Goal: Transaction & Acquisition: Purchase product/service

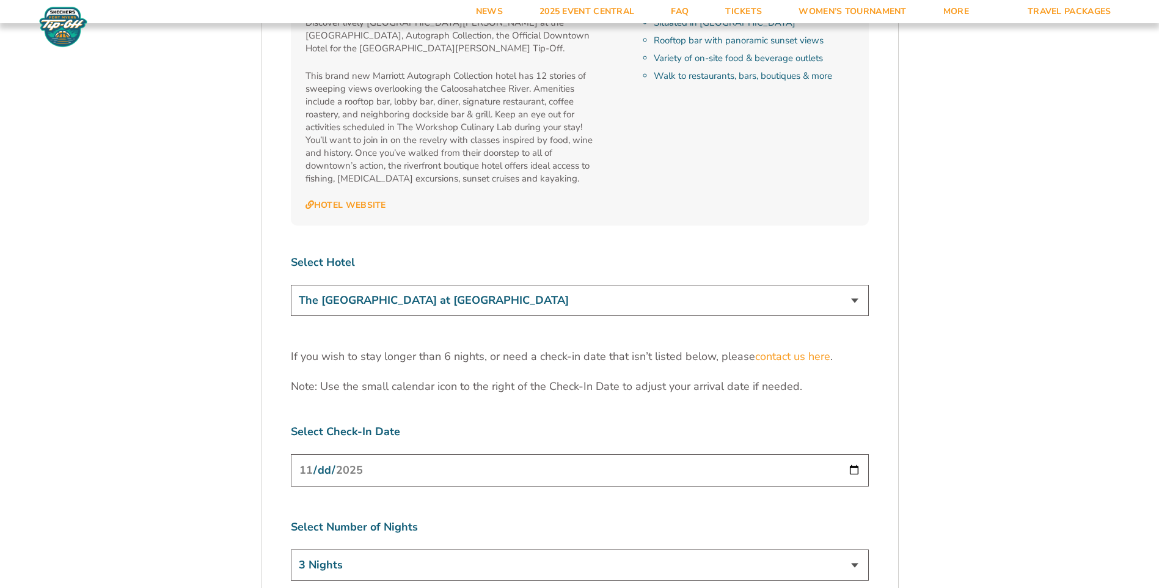
scroll to position [3787, 0]
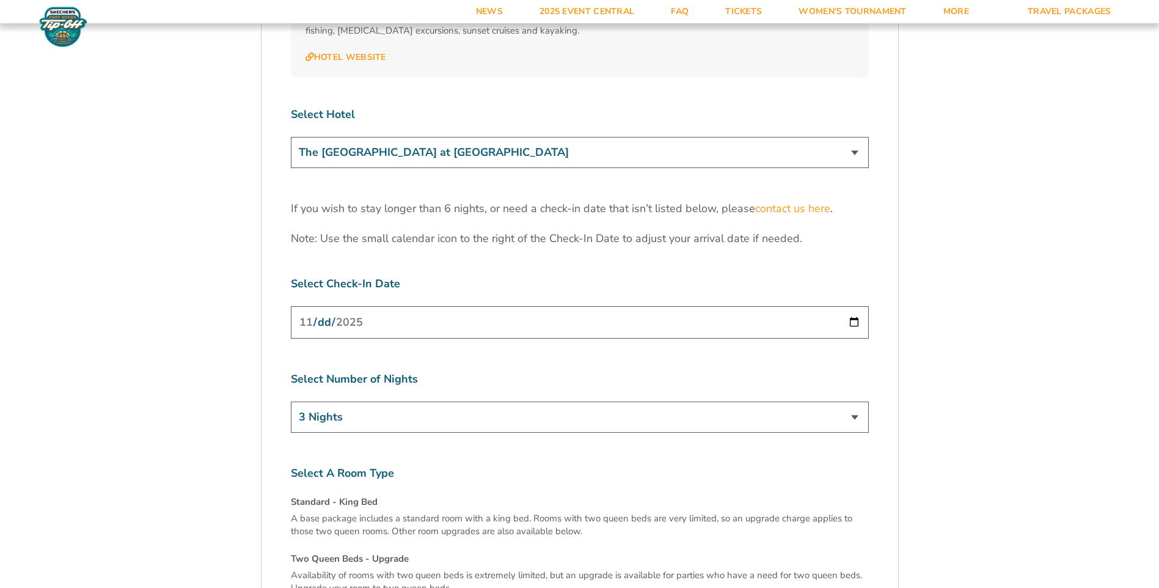
click at [849, 306] on input "2025-11-24" at bounding box center [580, 322] width 578 height 32
click at [850, 401] on select "3 Nights 4 Nights 5 Nights 6 Nights" at bounding box center [580, 416] width 578 height 31
click at [852, 401] on select "3 Nights 4 Nights 5 Nights 6 Nights" at bounding box center [580, 416] width 578 height 31
click at [857, 401] on select "3 Nights 4 Nights 5 Nights 6 Nights" at bounding box center [580, 416] width 578 height 31
select select "4 Nights"
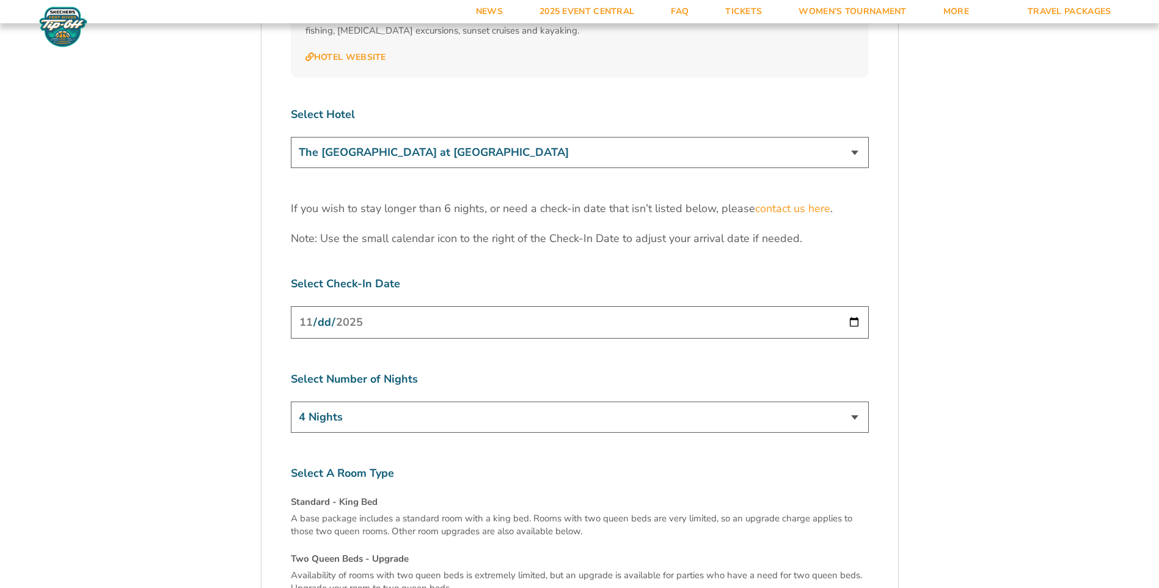
click at [291, 401] on select "3 Nights 4 Nights 5 Nights 6 Nights" at bounding box center [580, 416] width 578 height 31
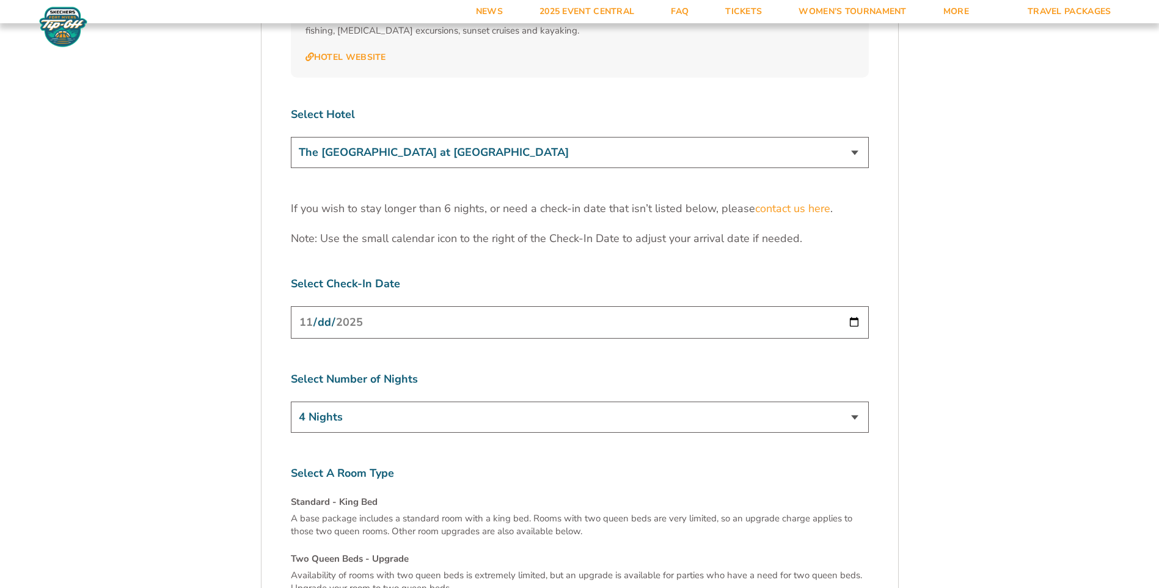
click at [856, 306] on input "2025-11-24" at bounding box center [580, 322] width 578 height 32
click at [808, 371] on div "Select Number of Nights 3 Nights 4 Nights 5 Nights 6 Nights" at bounding box center [580, 403] width 578 height 65
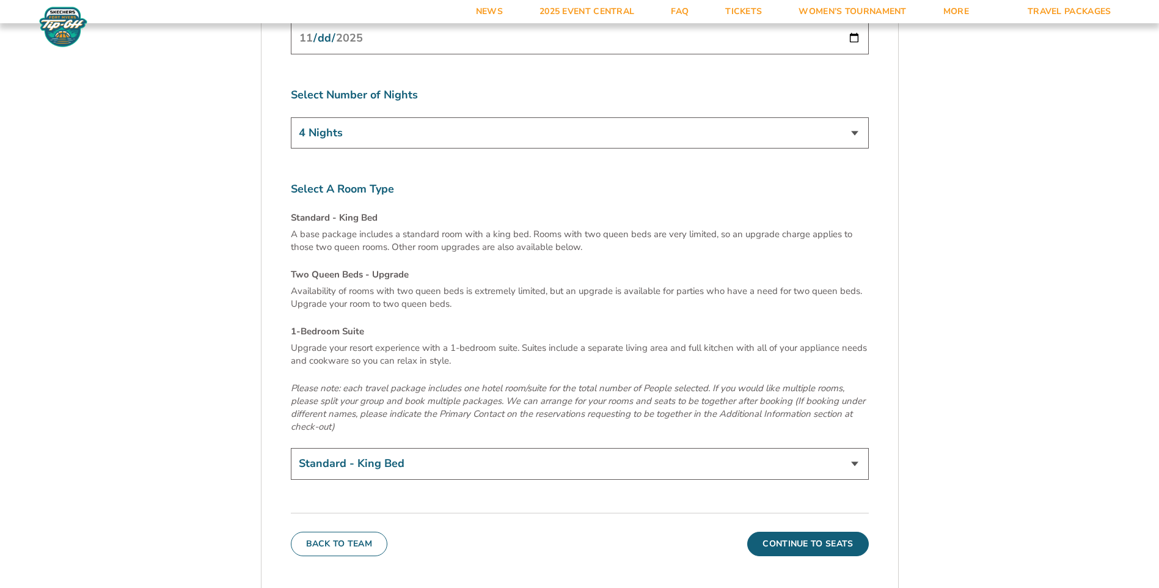
scroll to position [4092, 0]
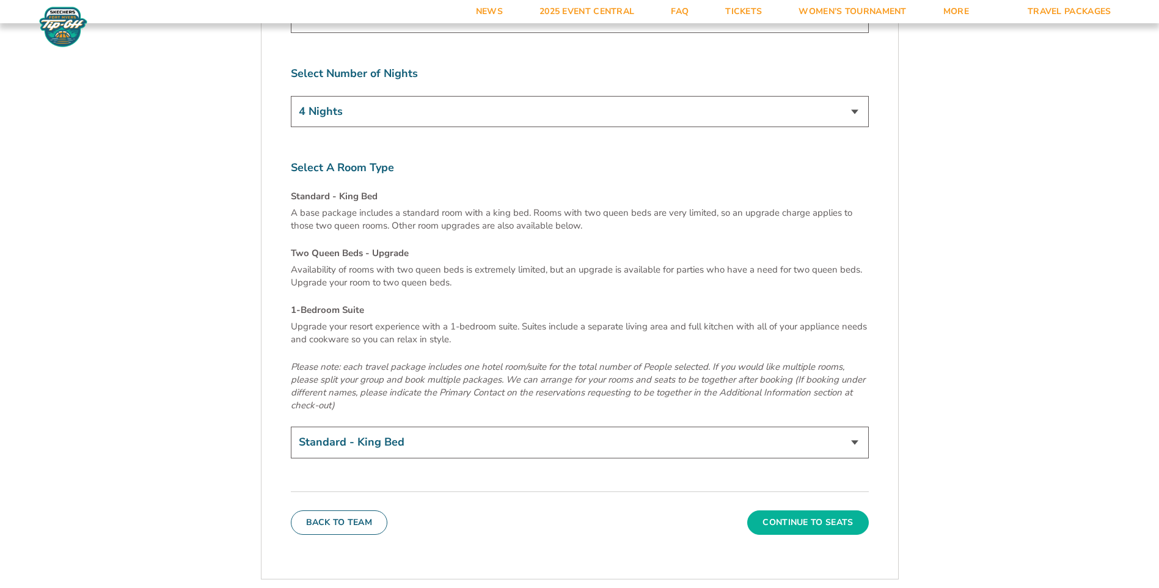
click at [798, 510] on button "Continue To Seats" at bounding box center [807, 522] width 121 height 24
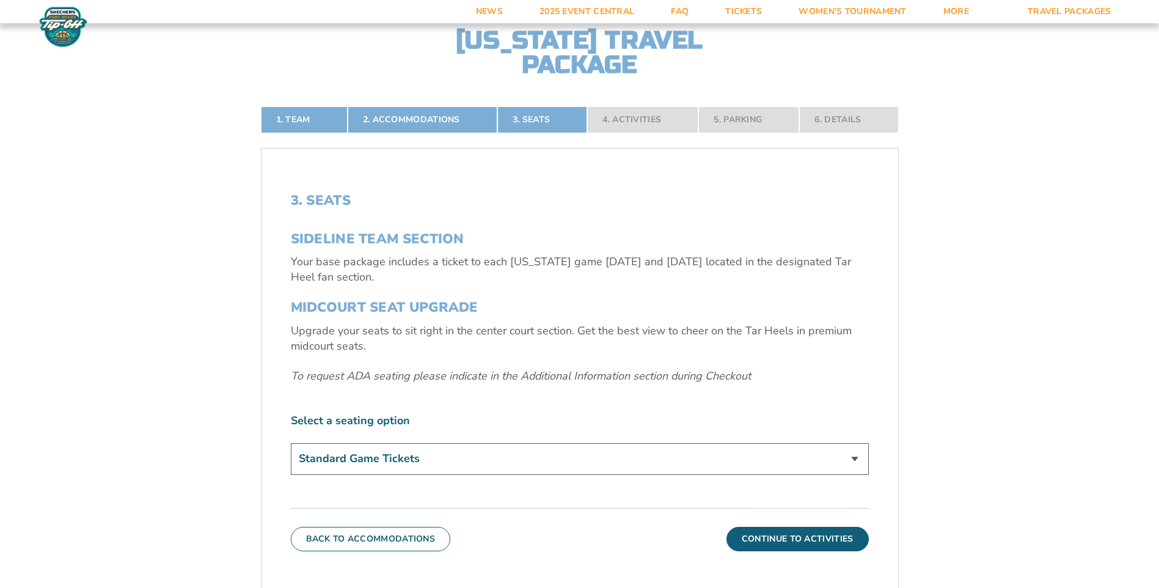
scroll to position [339, 0]
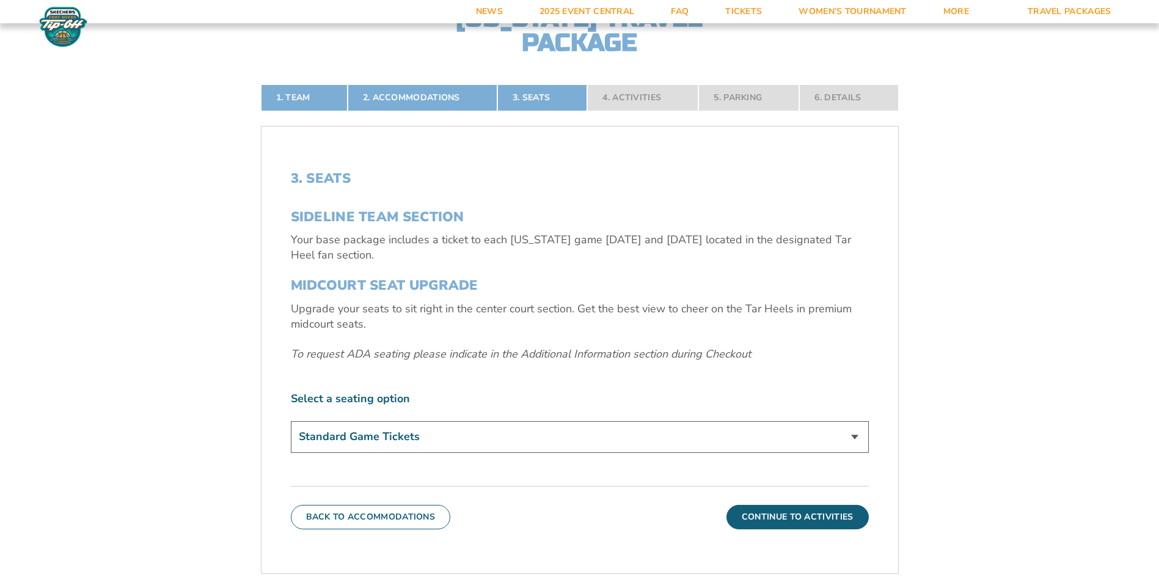
click at [814, 516] on button "Continue To Activities" at bounding box center [797, 517] width 142 height 24
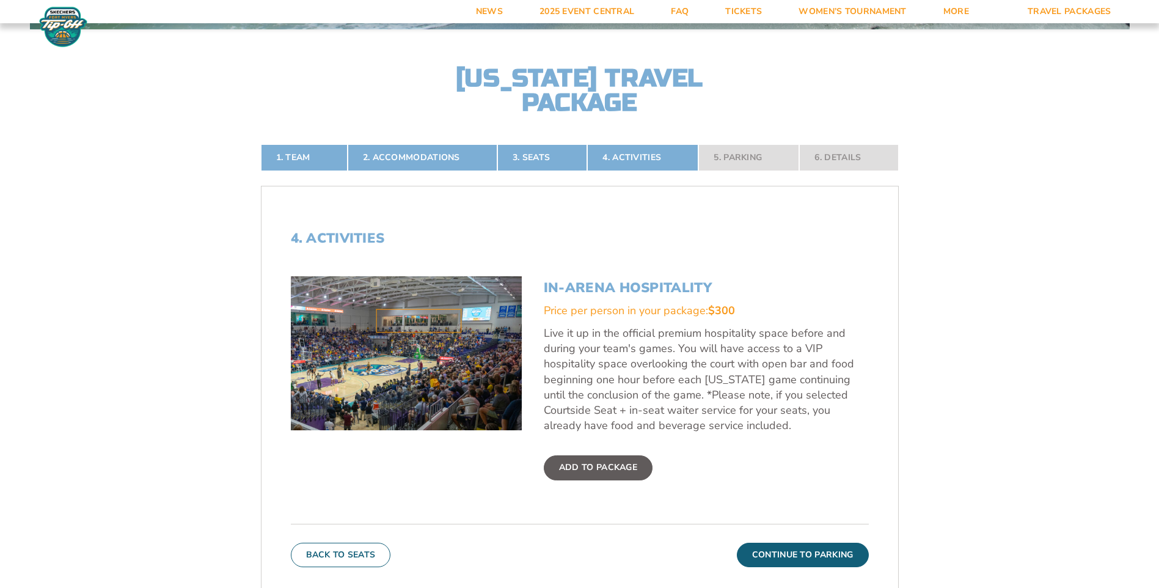
scroll to position [278, 0]
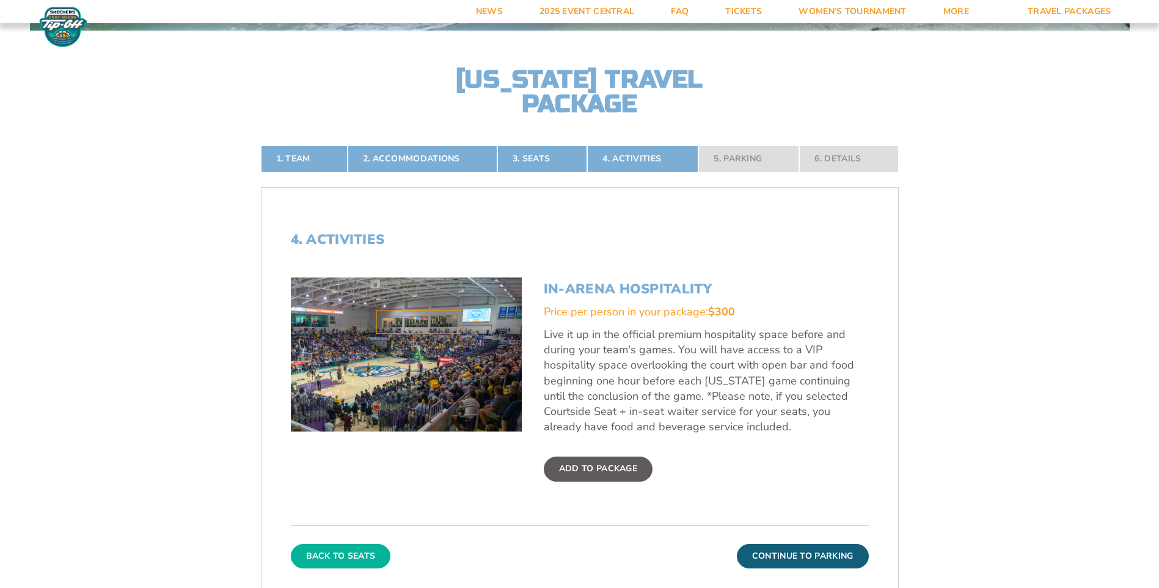
click at [338, 559] on button "Back To Seats" at bounding box center [341, 556] width 100 height 24
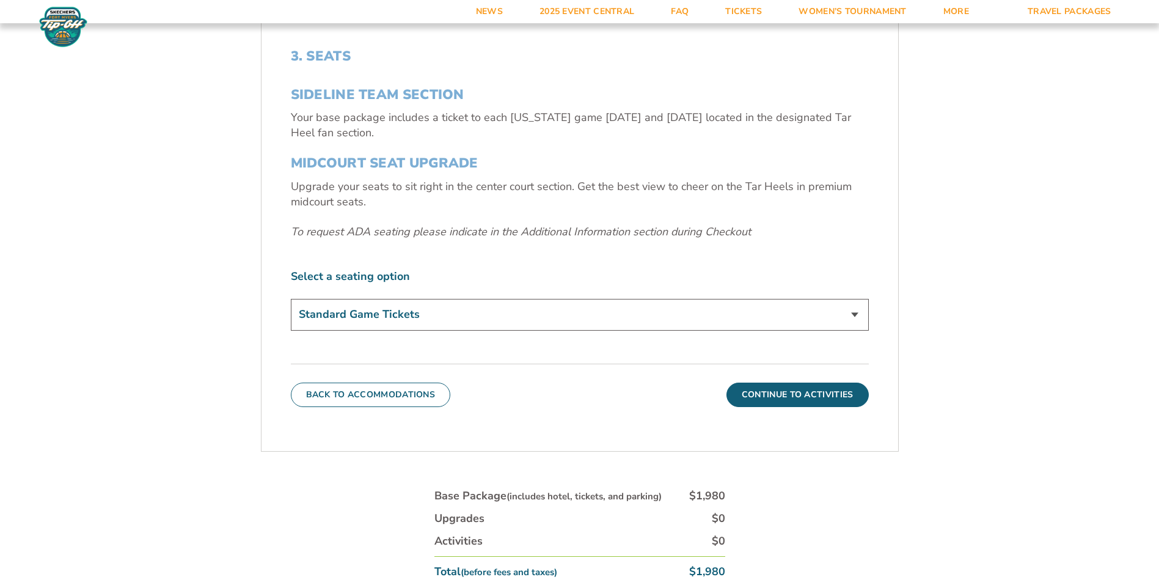
scroll to position [522, 0]
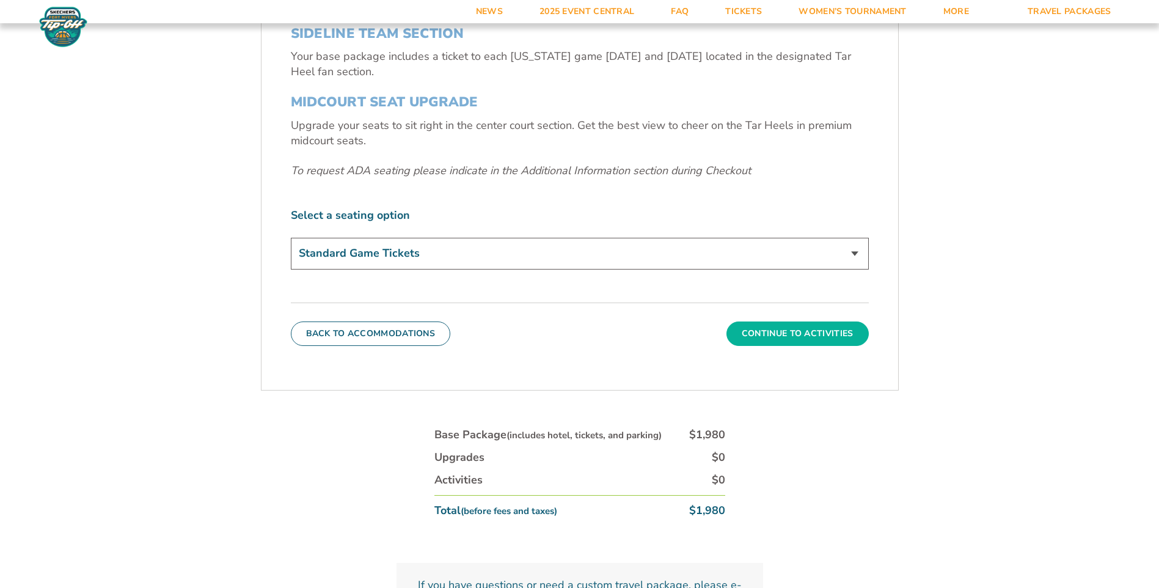
click at [796, 331] on button "Continue To Activities" at bounding box center [797, 333] width 142 height 24
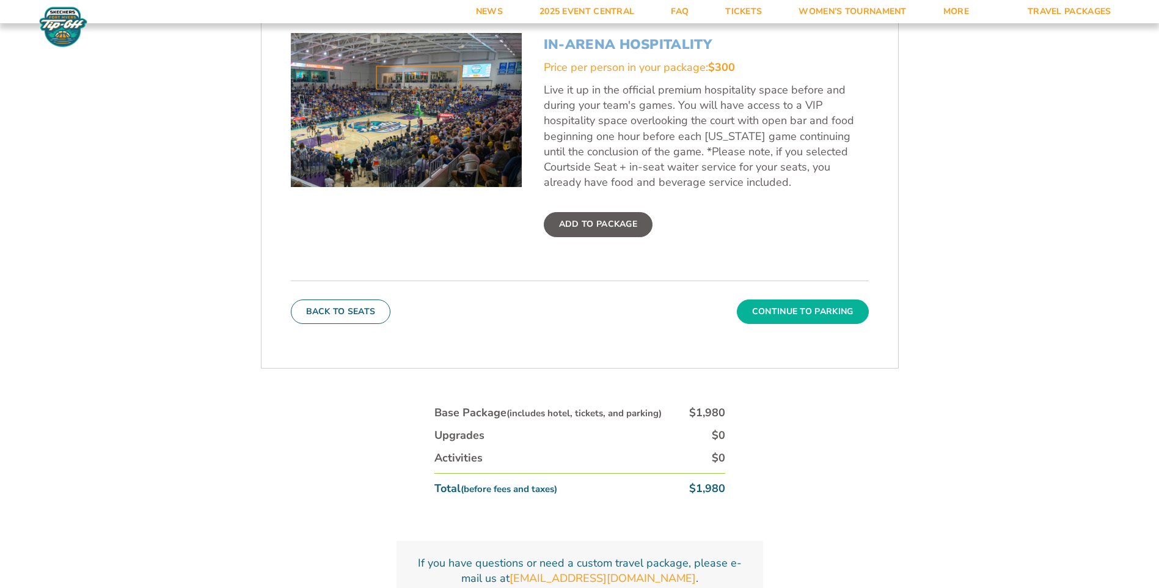
click at [809, 317] on button "Continue To Parking" at bounding box center [803, 311] width 132 height 24
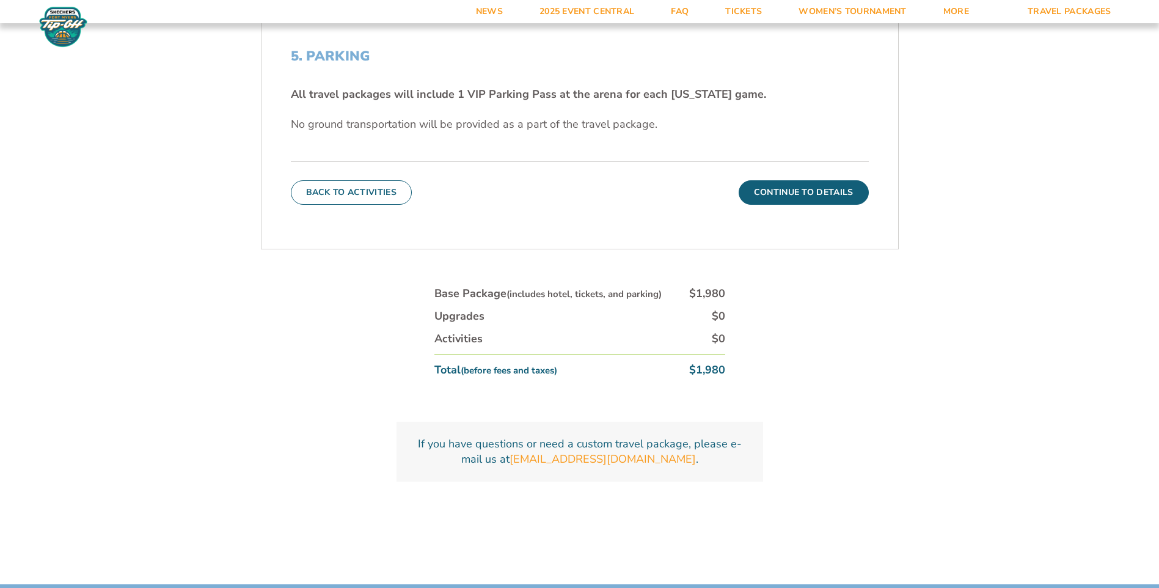
scroll to position [400, 0]
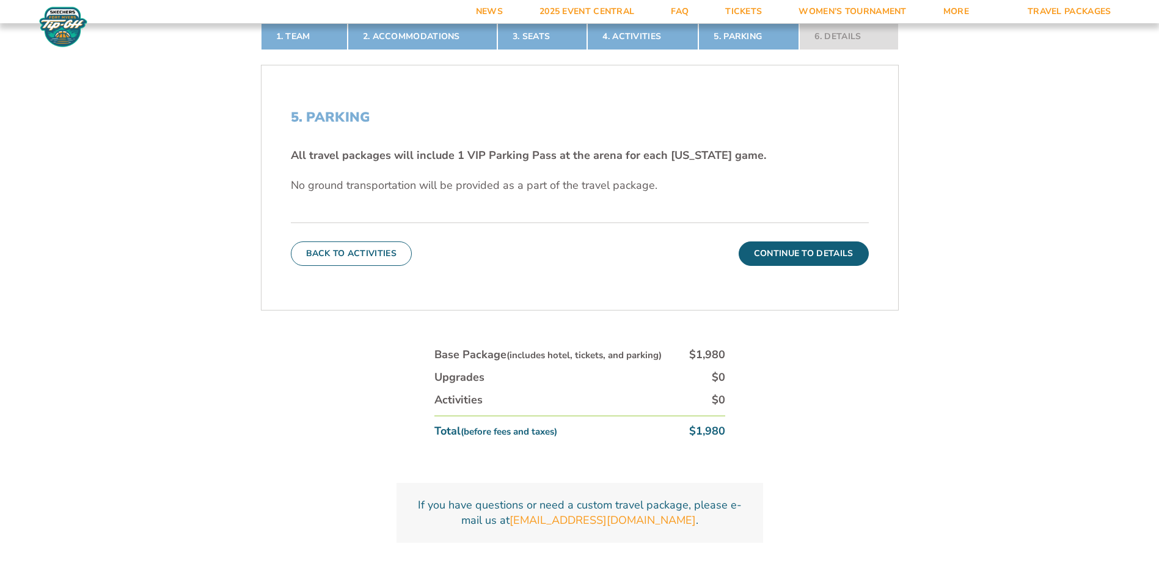
click at [809, 250] on button "Continue To Details" at bounding box center [803, 253] width 130 height 24
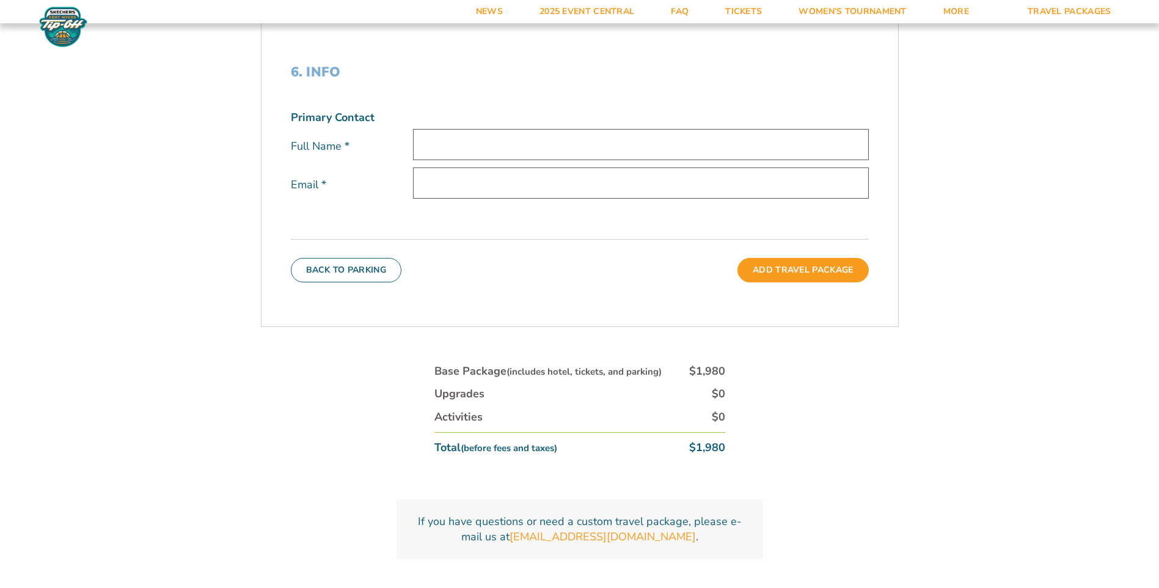
scroll to position [461, 0]
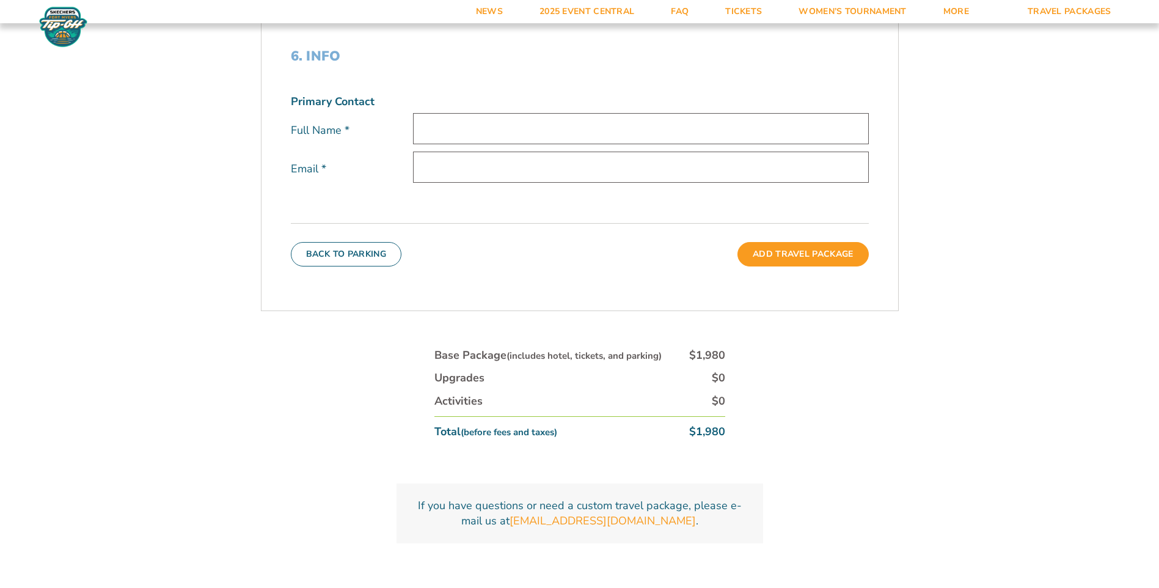
click at [458, 125] on input "text" at bounding box center [641, 128] width 456 height 31
type input "[PERSON_NAME]"
type input "[EMAIL_ADDRESS][DOMAIN_NAME]"
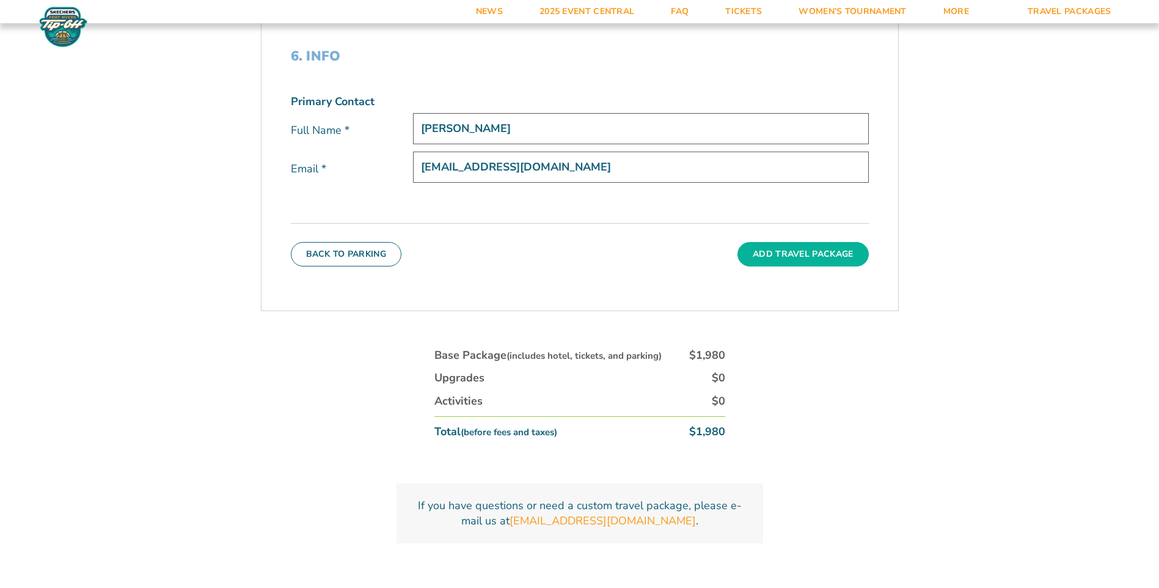
click at [818, 250] on button "Add Travel Package" at bounding box center [802, 254] width 131 height 24
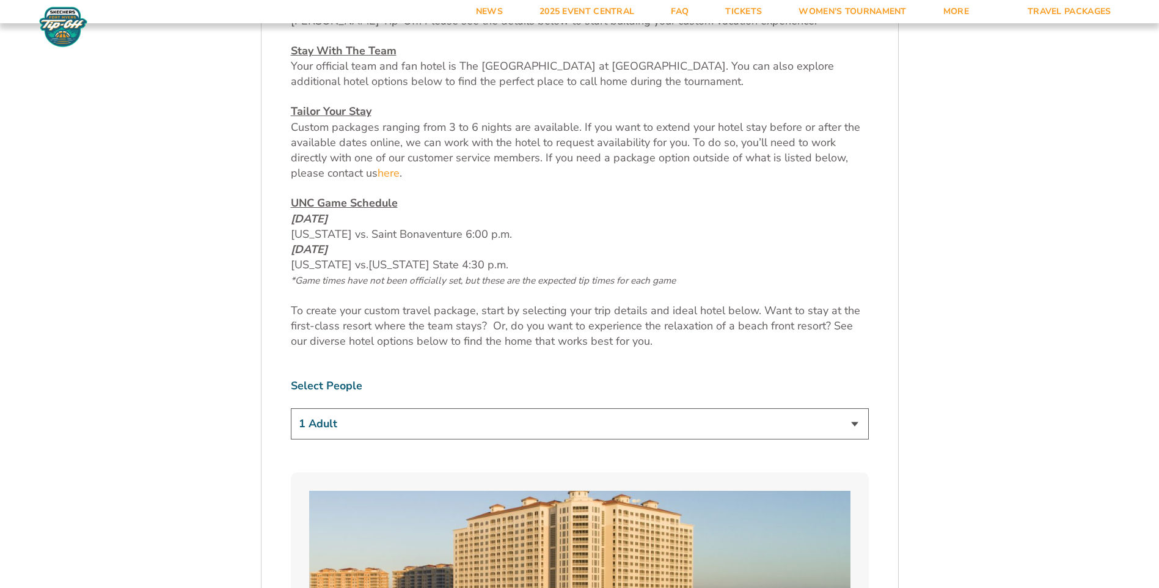
click at [843, 420] on select "1 Adult 2 Adults 3 Adults 4 Adults 2 Adults + 1 Child 2 Adults + 2 Children 2 A…" at bounding box center [580, 423] width 578 height 31
select select "2 Adults"
click at [291, 408] on select "1 Adult 2 Adults 3 Adults 4 Adults 2 Adults + 1 Child 2 Adults + 2 Children 2 A…" at bounding box center [580, 423] width 578 height 31
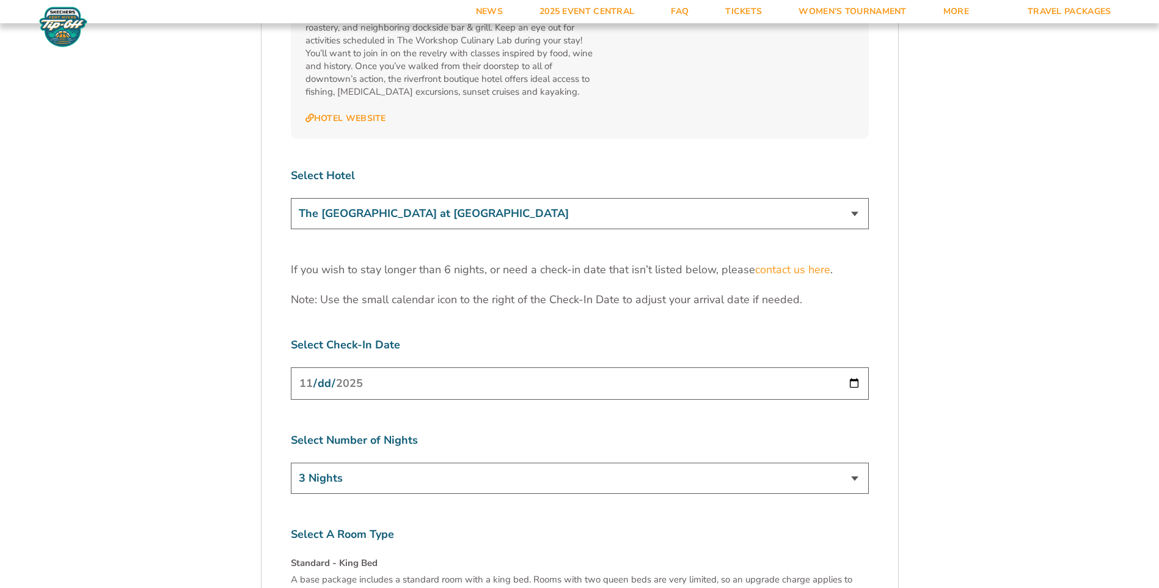
scroll to position [3787, 0]
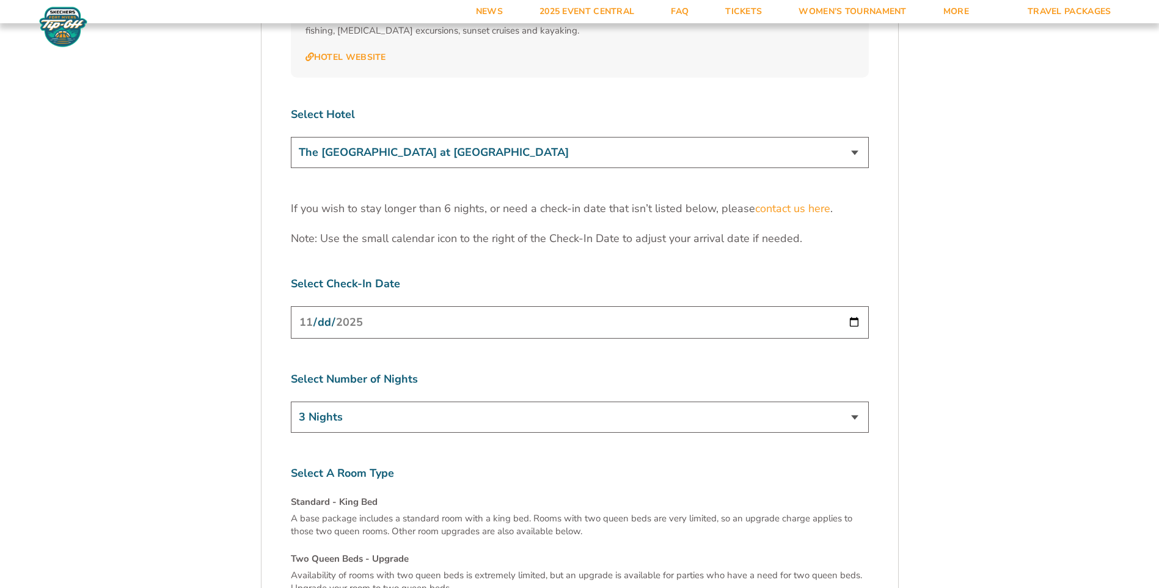
click at [862, 401] on select "3 Nights 4 Nights 5 Nights 6 Nights" at bounding box center [580, 416] width 578 height 31
select select "4 Nights"
click at [291, 401] on select "3 Nights 4 Nights 5 Nights 6 Nights" at bounding box center [580, 416] width 578 height 31
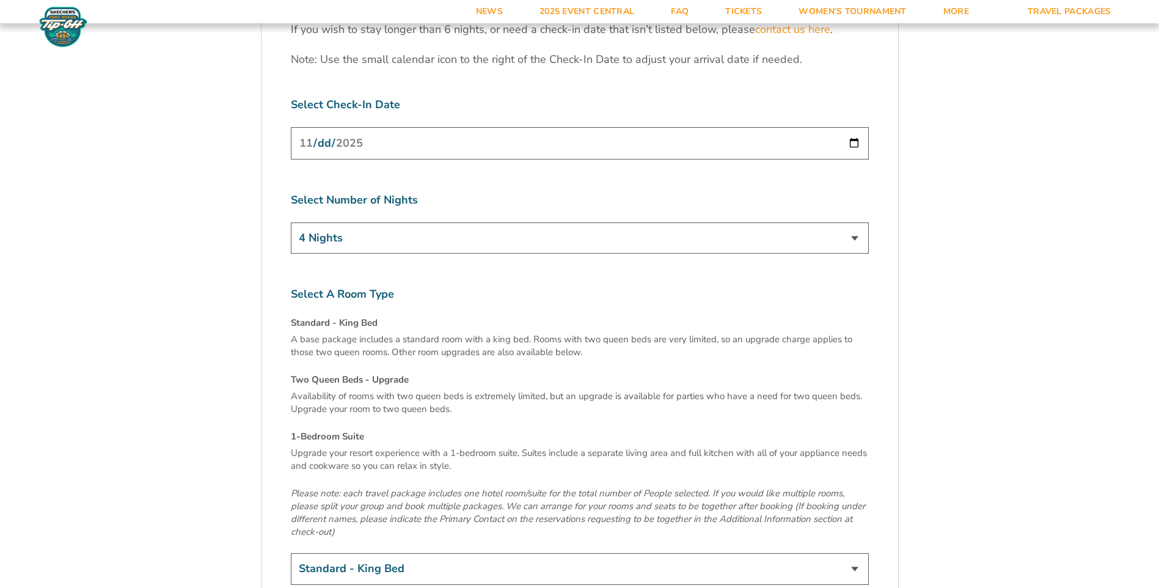
scroll to position [4031, 0]
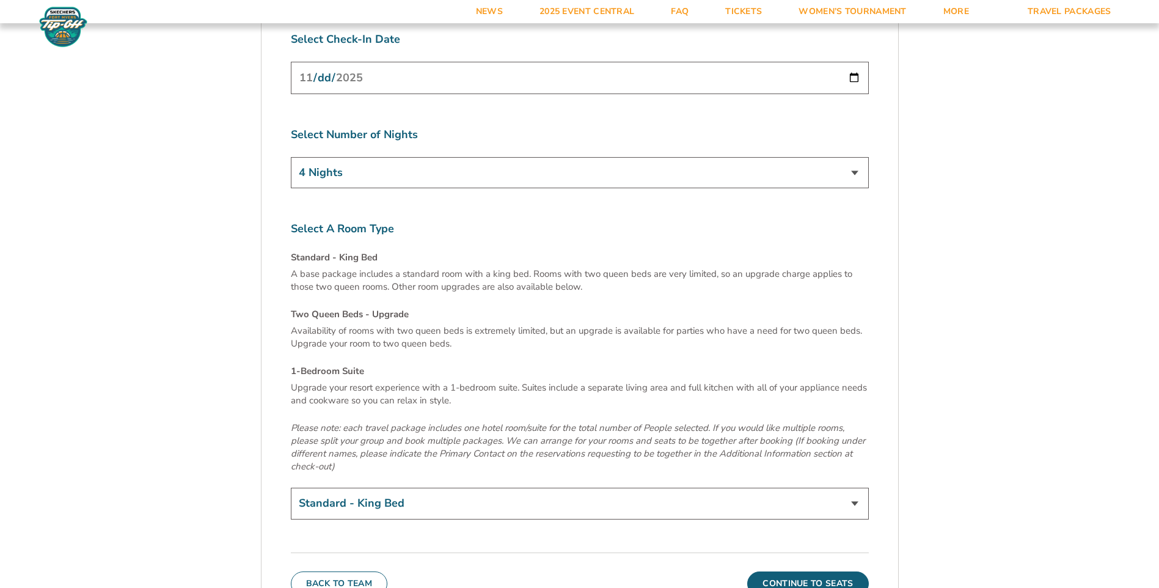
click at [853, 571] on button "Continue To Seats" at bounding box center [807, 583] width 121 height 24
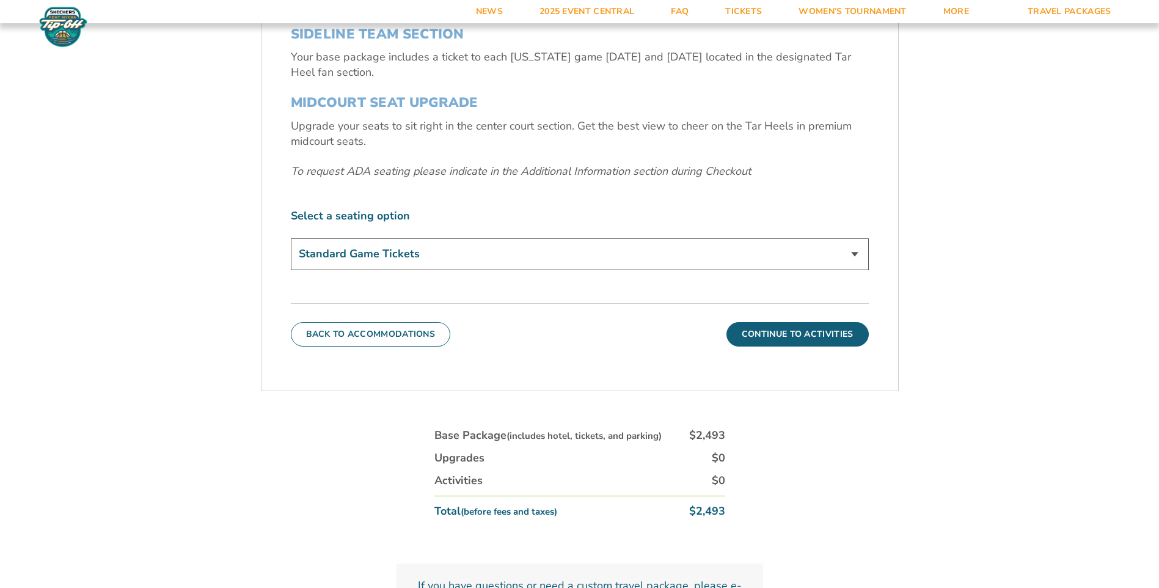
scroll to position [522, 0]
click at [830, 336] on button "Continue To Activities" at bounding box center [797, 333] width 142 height 24
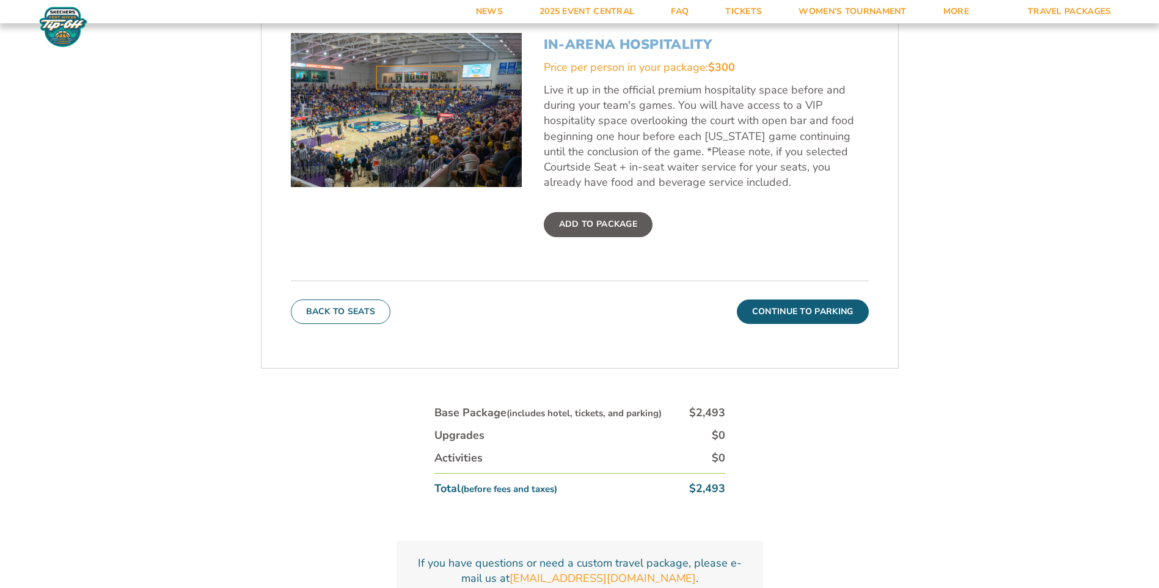
click at [818, 315] on button "Continue To Parking" at bounding box center [803, 311] width 132 height 24
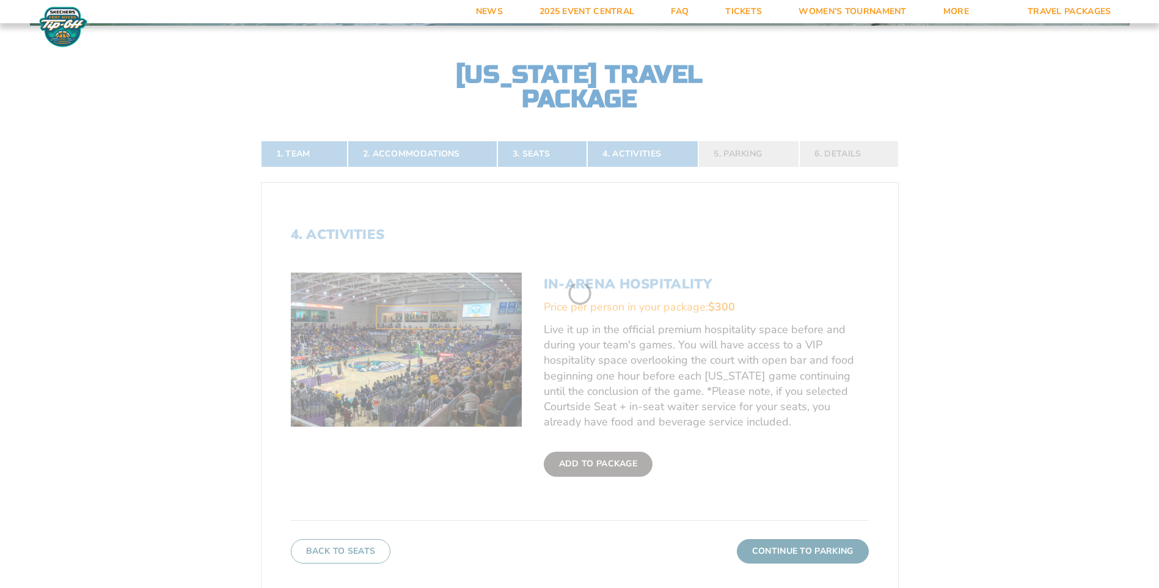
scroll to position [278, 0]
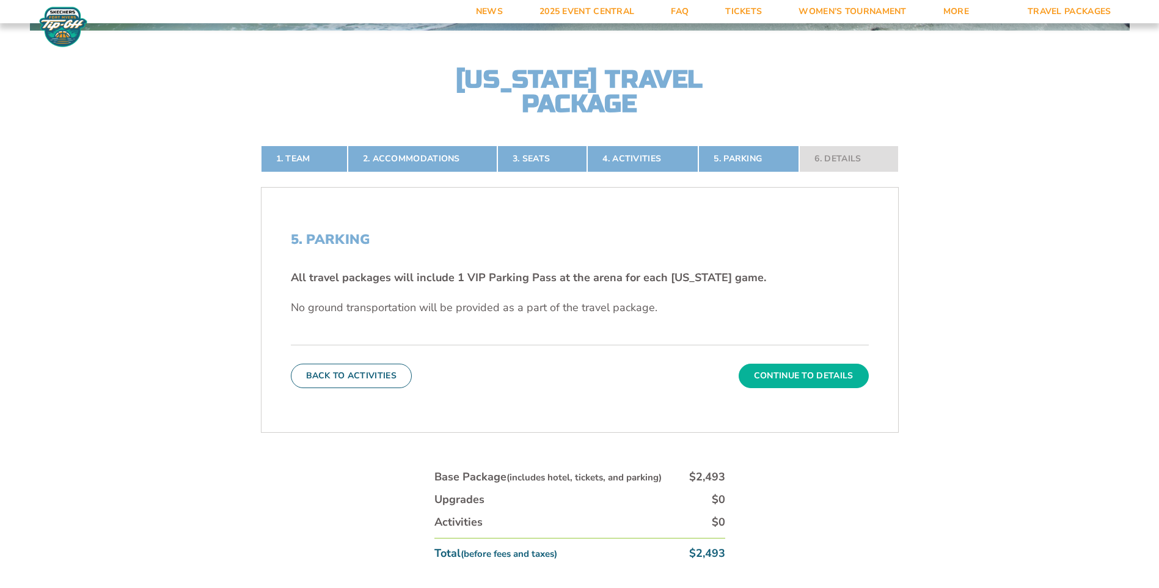
click at [819, 374] on button "Continue To Details" at bounding box center [803, 375] width 130 height 24
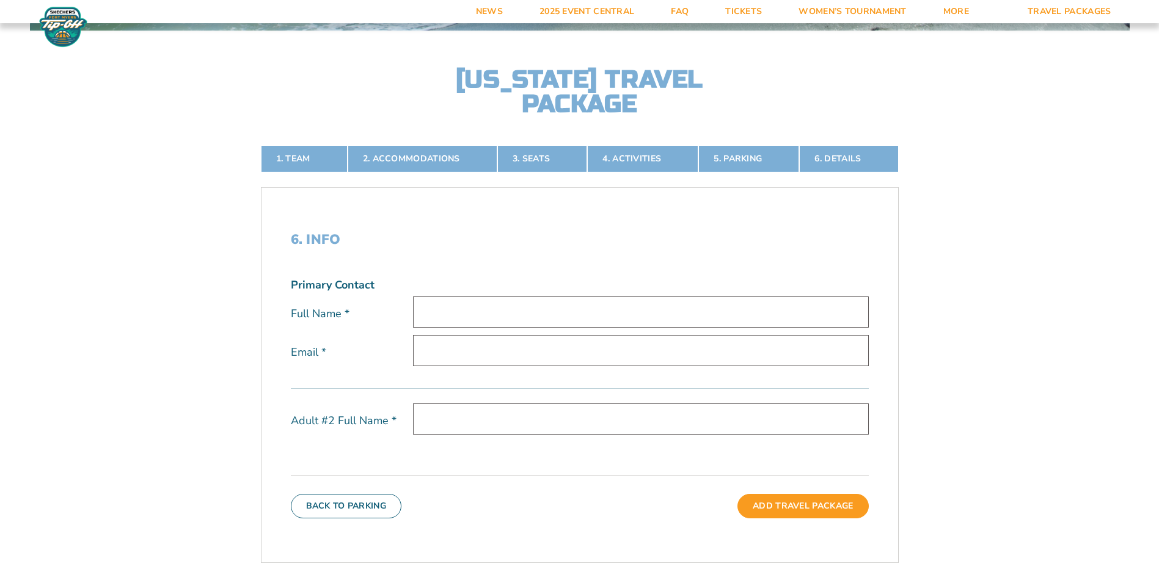
click at [605, 308] on input "text" at bounding box center [641, 311] width 456 height 31
type input "[PERSON_NAME]"
type input "[EMAIL_ADDRESS][DOMAIN_NAME]"
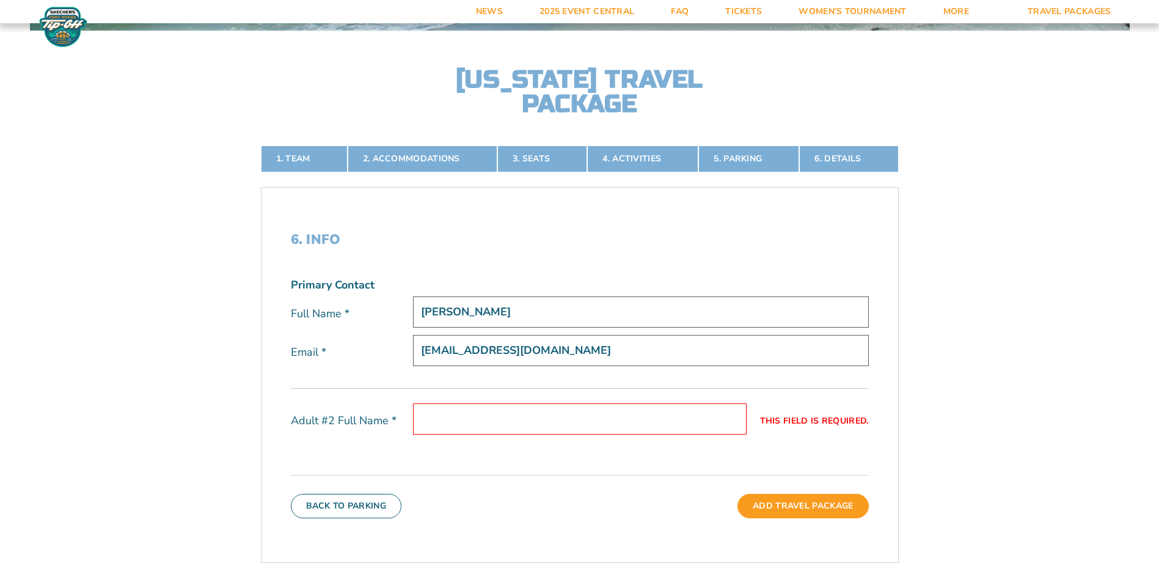
click at [489, 418] on input "This field is required." at bounding box center [580, 418] width 334 height 31
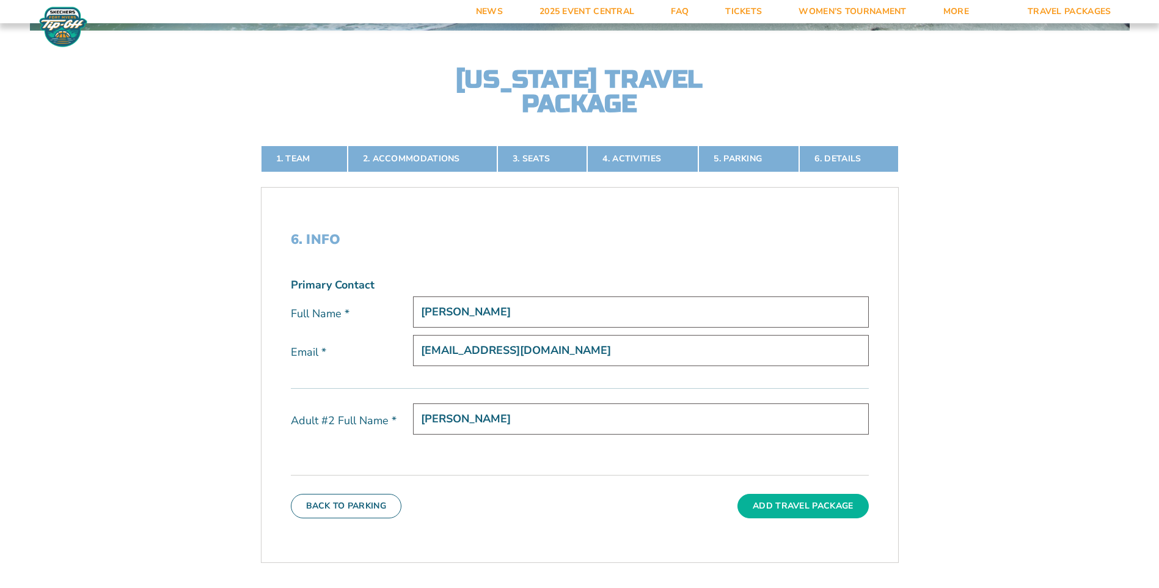
type input "[PERSON_NAME]"
click at [792, 503] on button "Add Travel Package" at bounding box center [802, 506] width 131 height 24
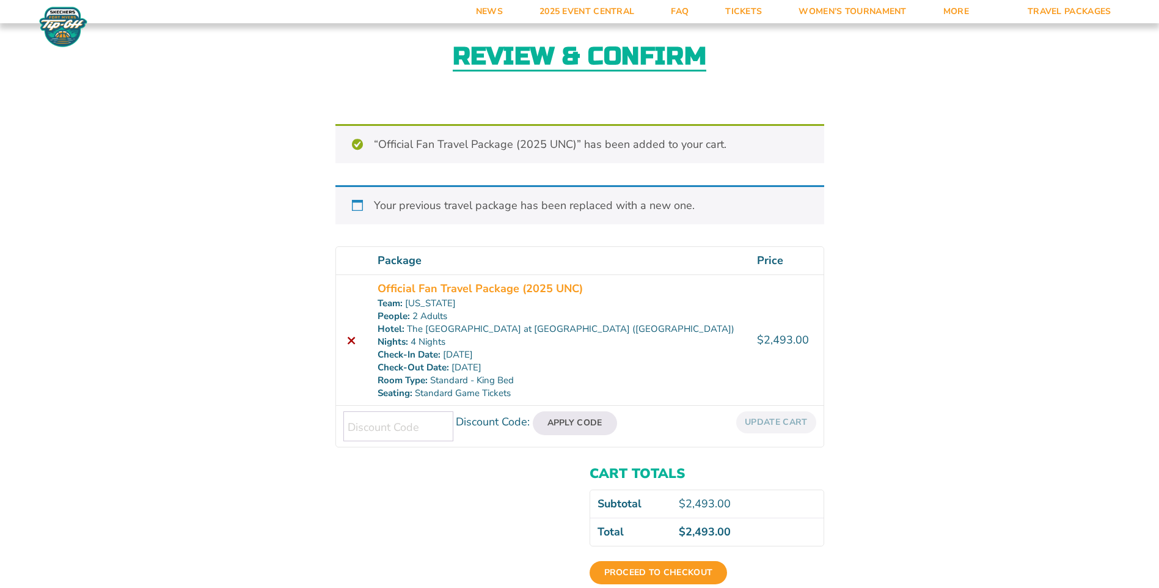
scroll to position [122, 0]
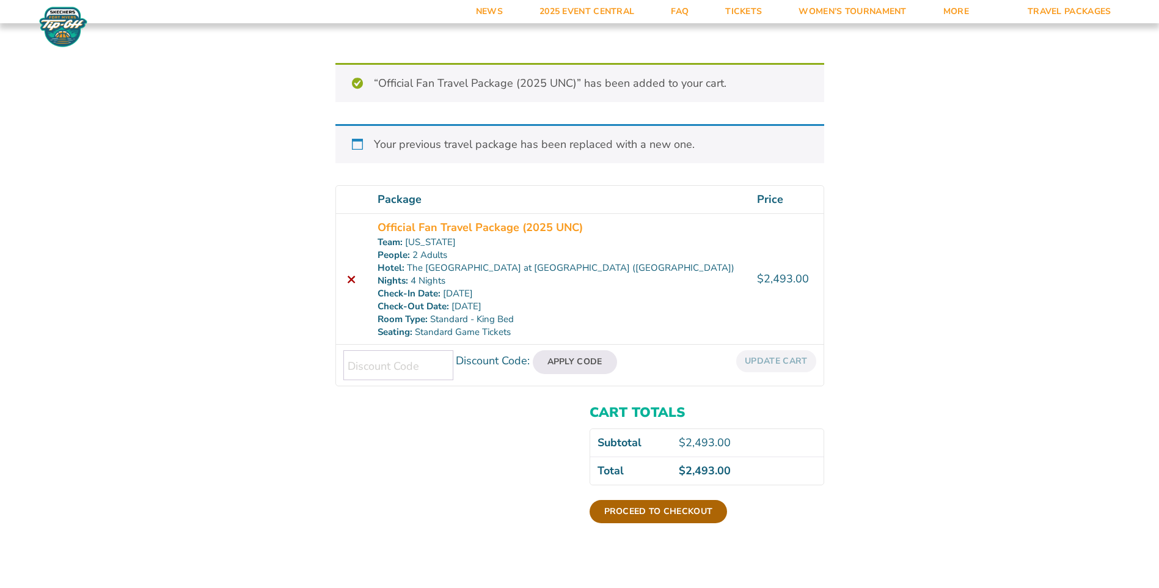
click at [705, 502] on link "Proceed to checkout" at bounding box center [658, 511] width 138 height 23
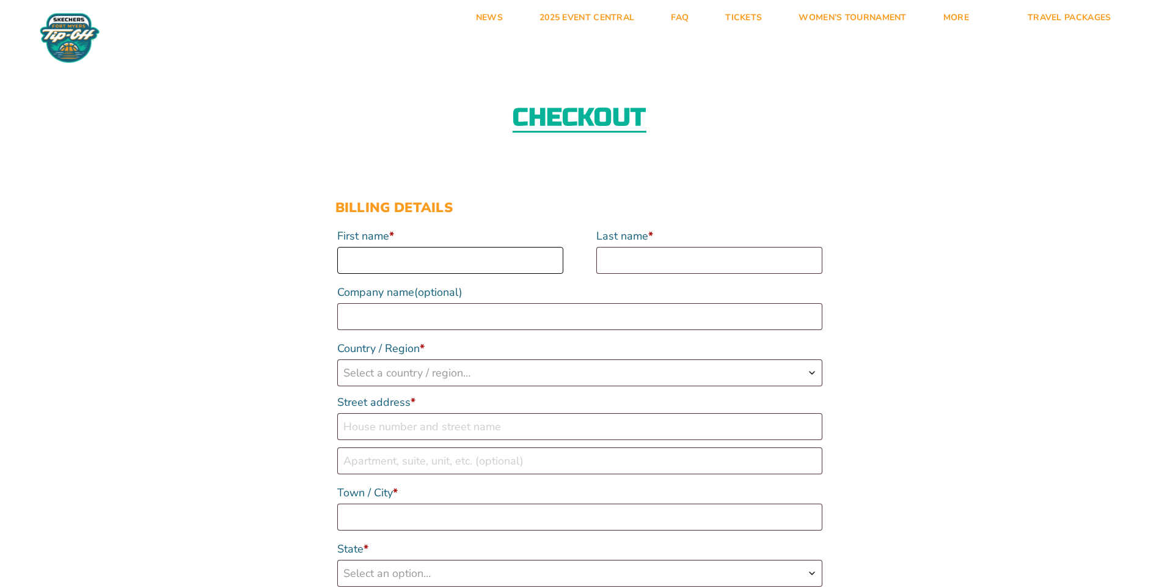
click at [507, 267] on input "First name *" at bounding box center [450, 260] width 226 height 27
type input "[PERSON_NAME]"
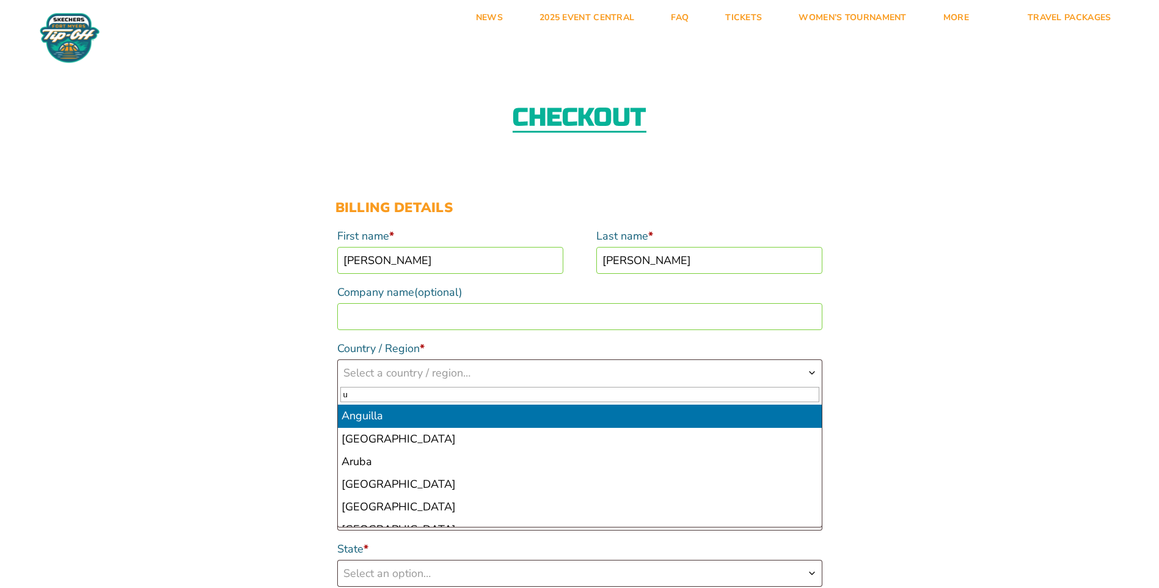
type input "u"
type input "uS"
type input "u"
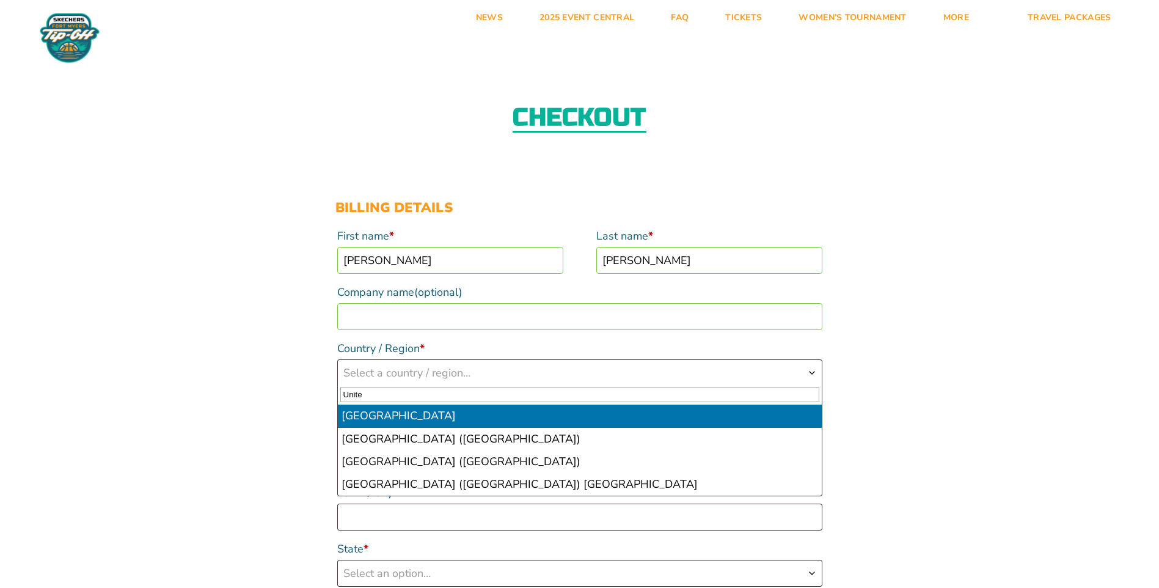
type input "Unite"
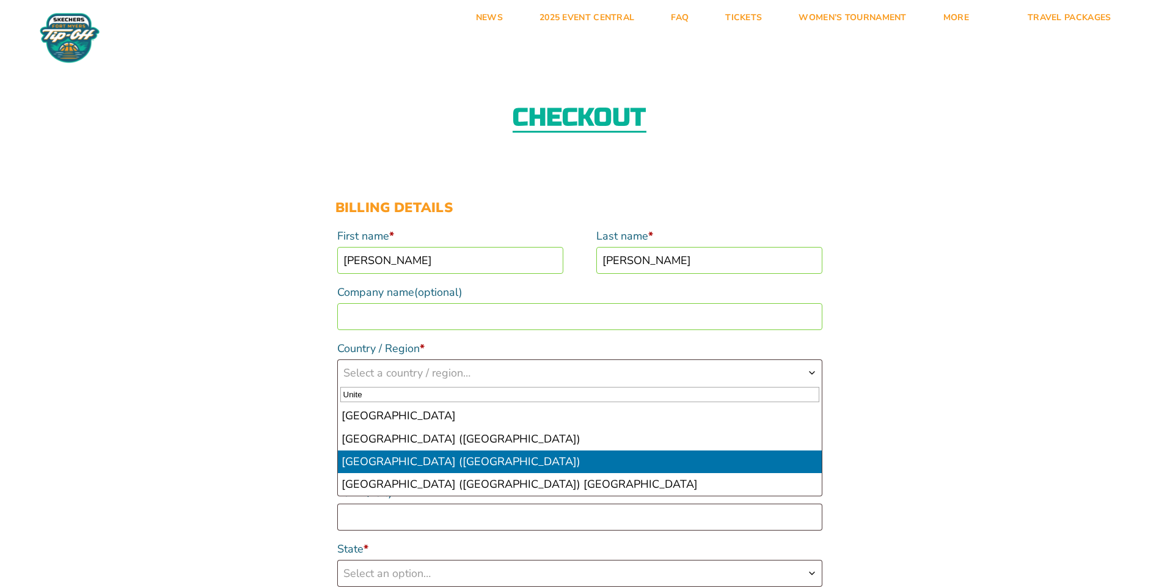
select select "US"
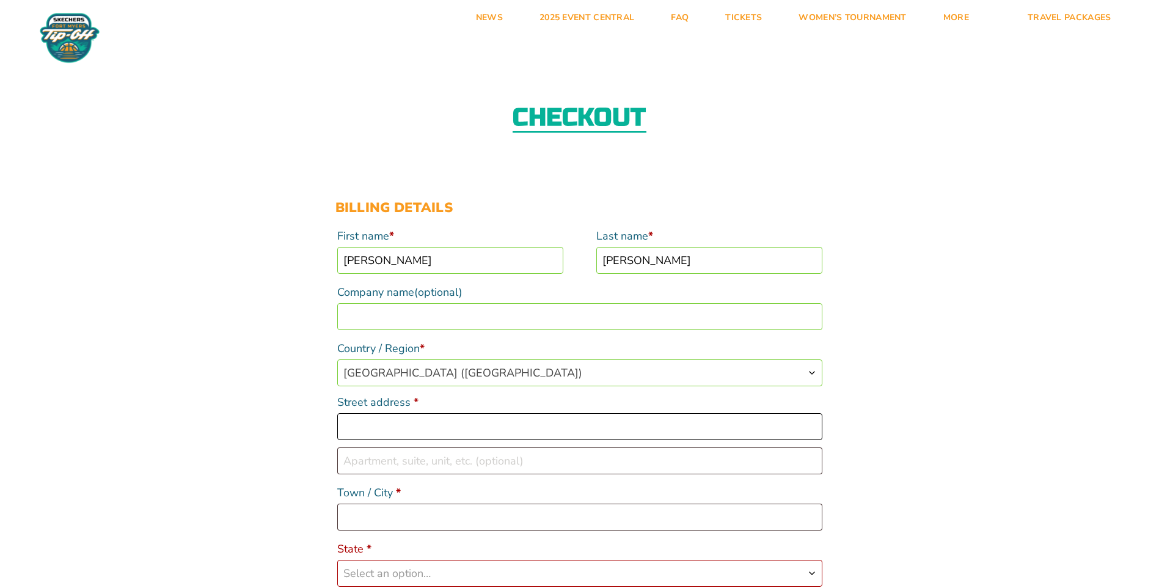
click at [412, 423] on input "Street address *" at bounding box center [579, 426] width 485 height 27
type input "[STREET_ADDRESS]"
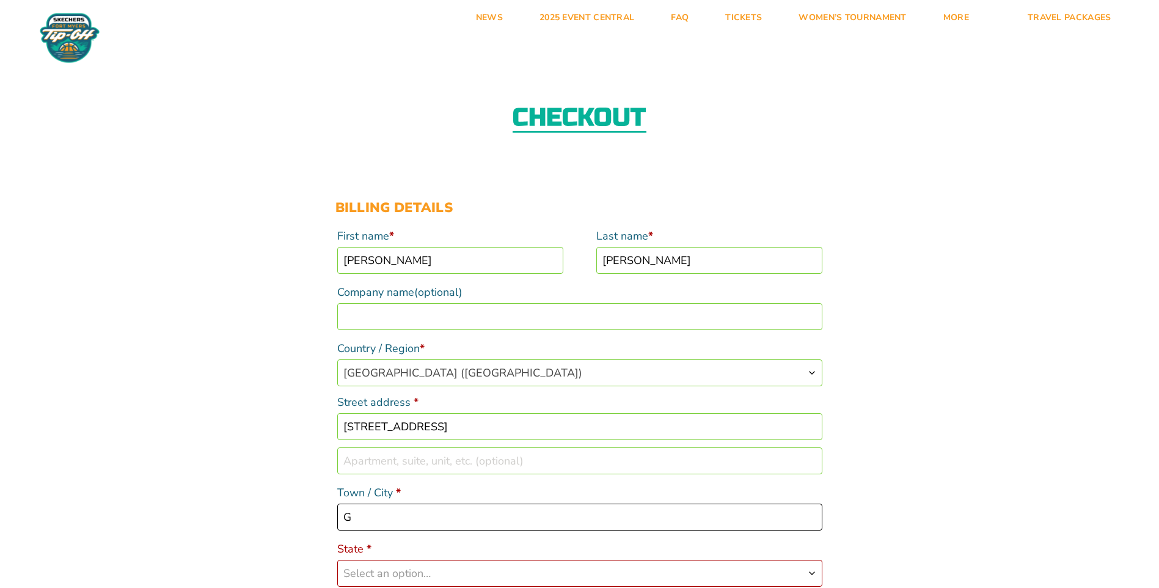
type input "Garden City"
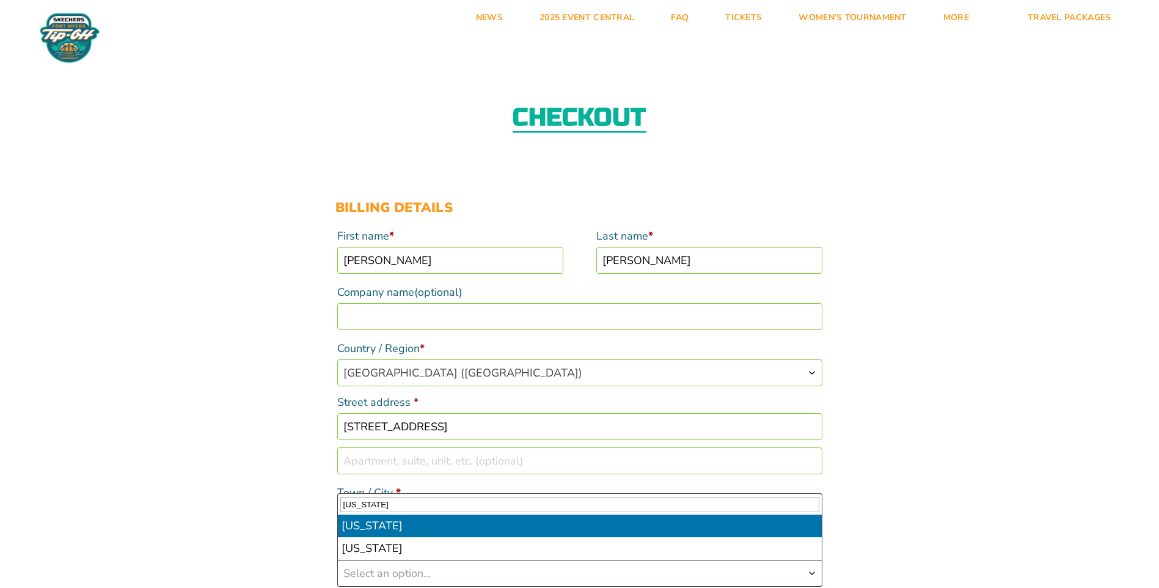
type input "kansas"
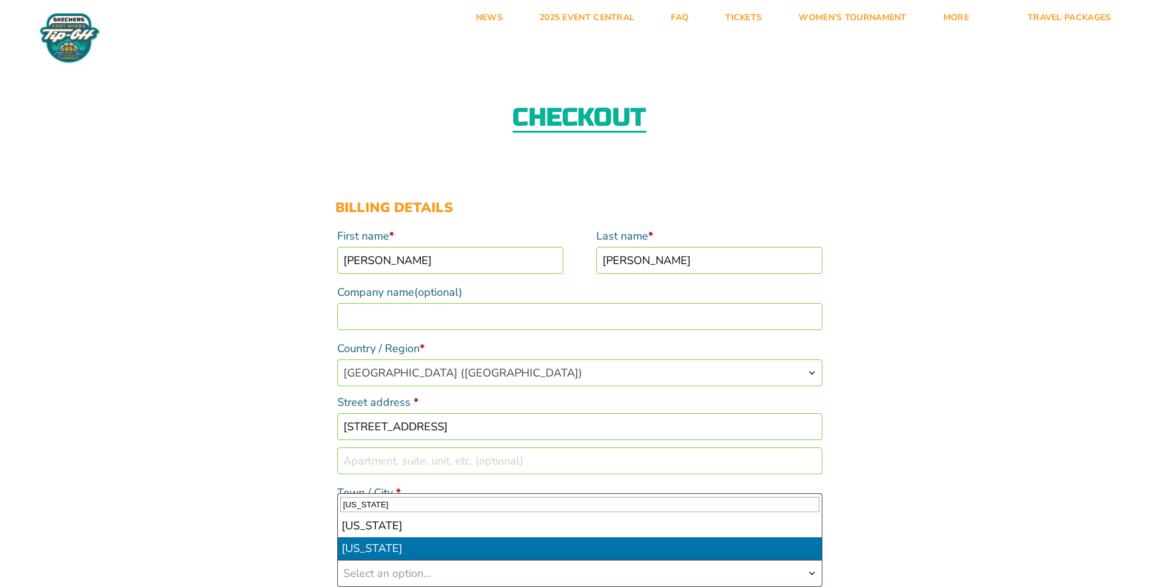
select select "KS"
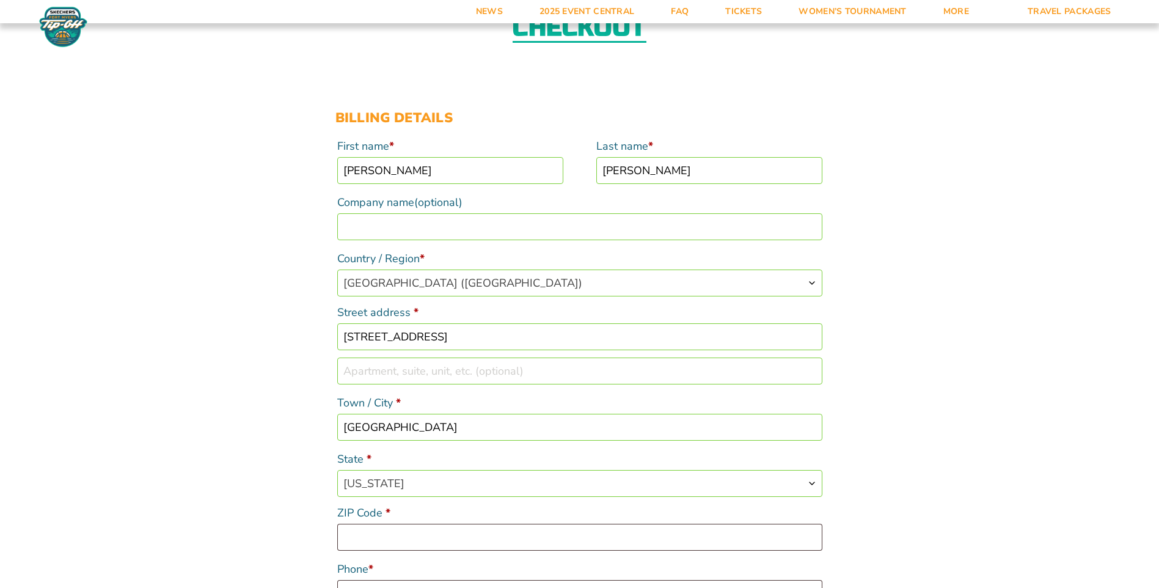
scroll to position [122, 0]
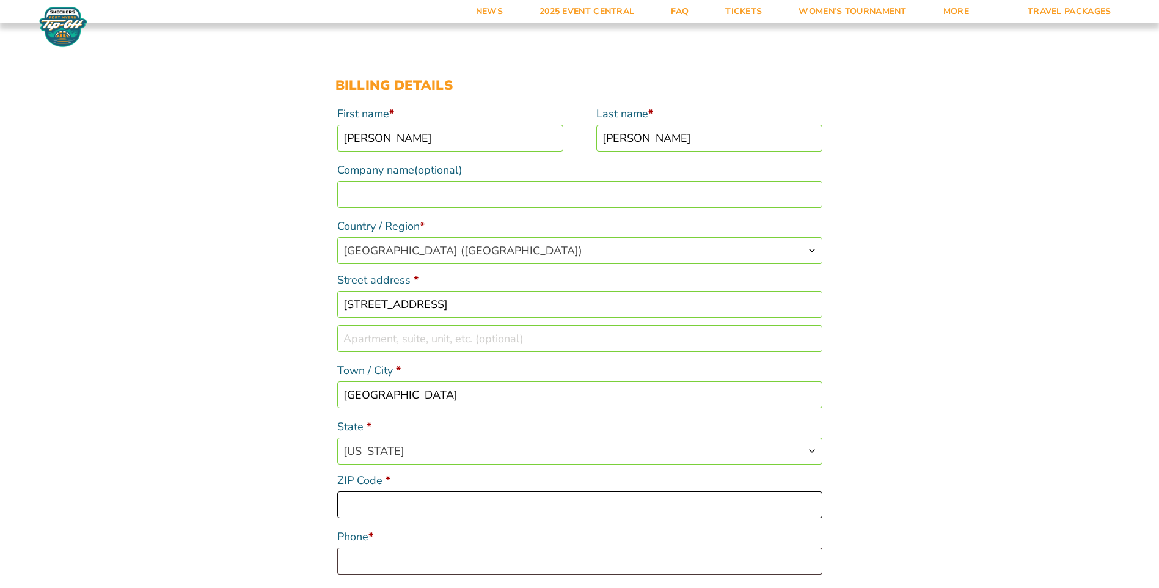
click at [392, 504] on input "ZIP Code *" at bounding box center [579, 504] width 485 height 27
type input "67846"
type input "6205219097"
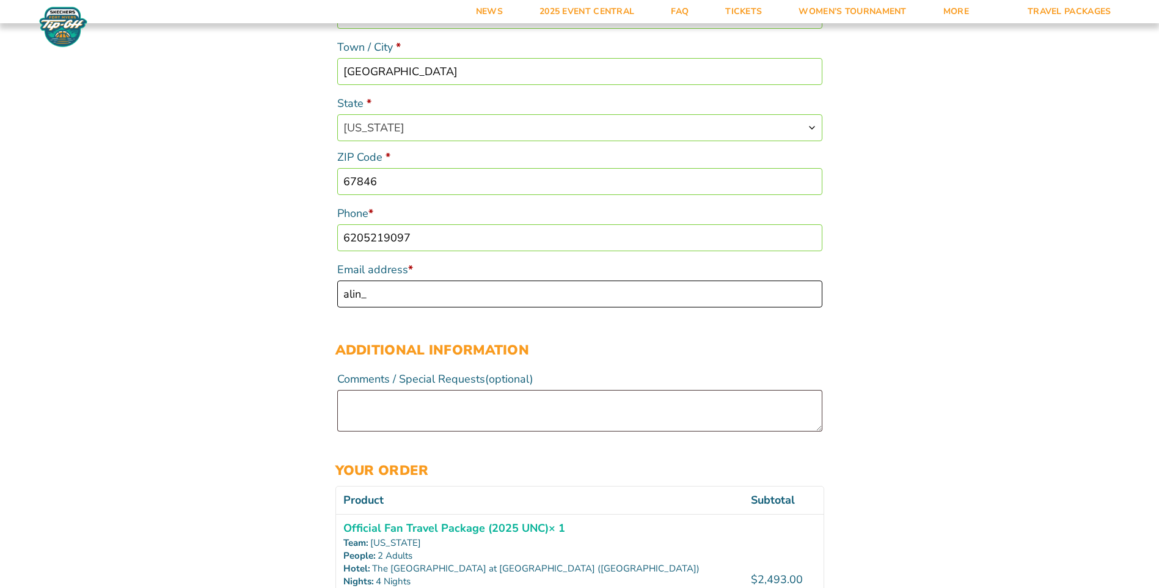
type input "[EMAIL_ADDRESS][DOMAIN_NAME]"
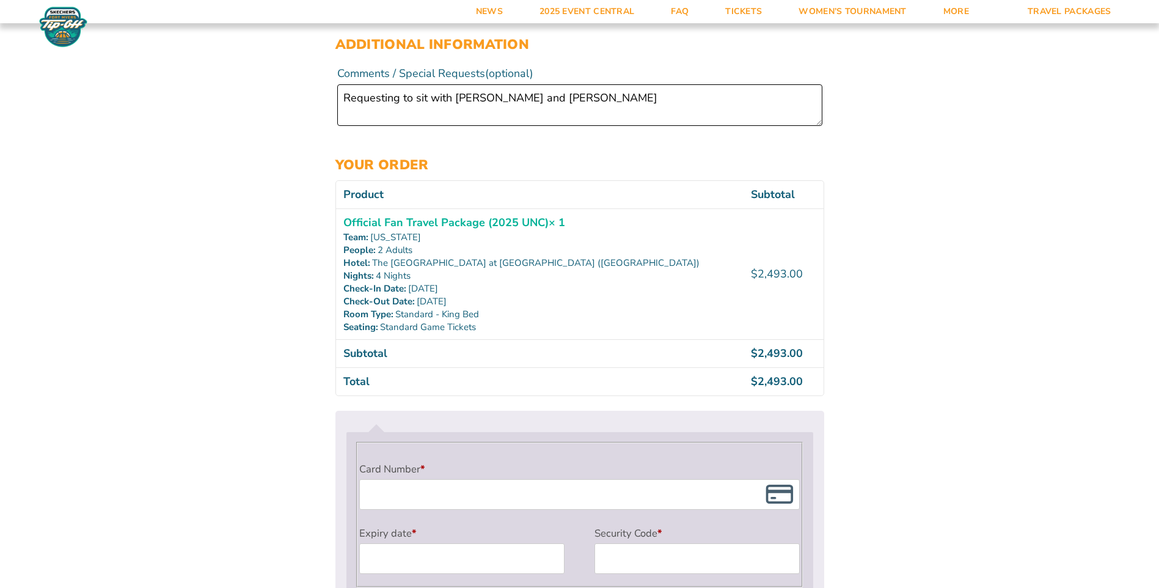
scroll to position [812, 0]
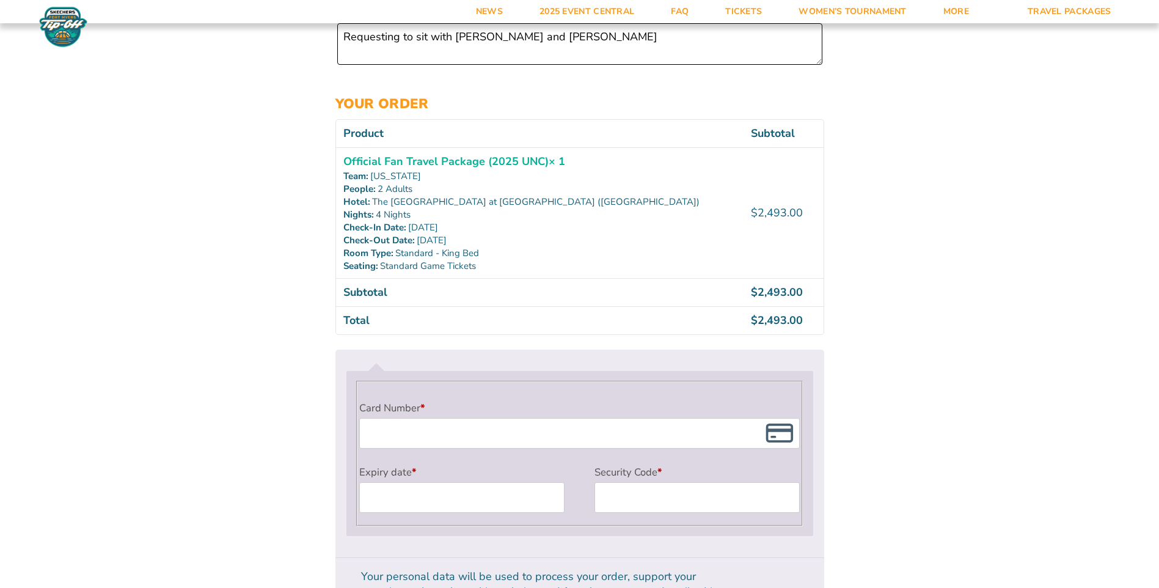
type textarea "Requesting to sit with [PERSON_NAME] and [PERSON_NAME]"
click at [813, 526] on ul "Payment Info Card Number * Expiry date * Security Code *" at bounding box center [579, 453] width 489 height 208
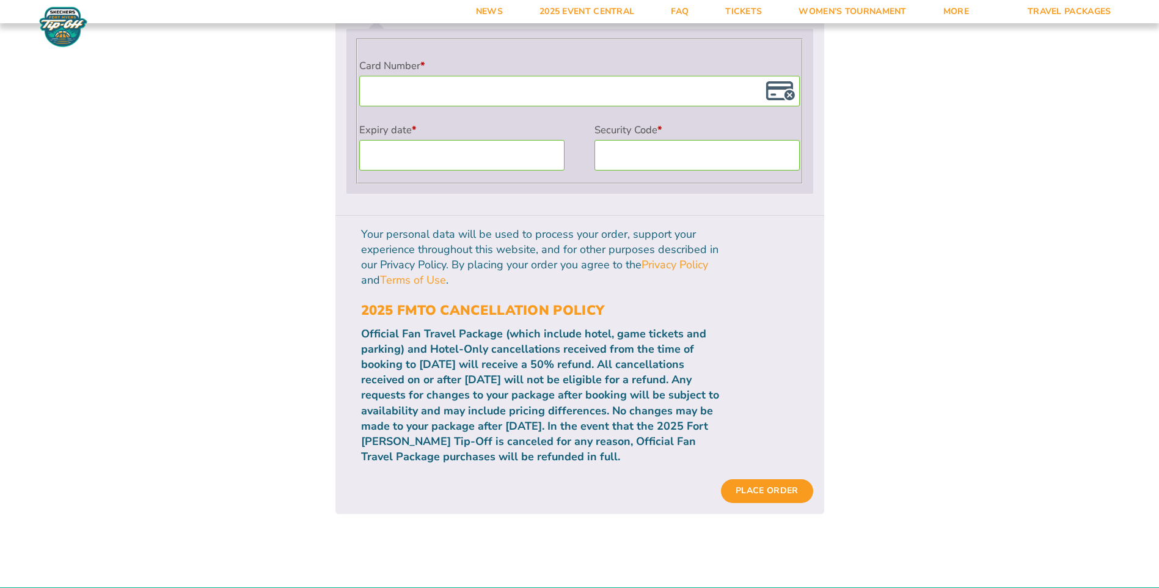
scroll to position [1117, 0]
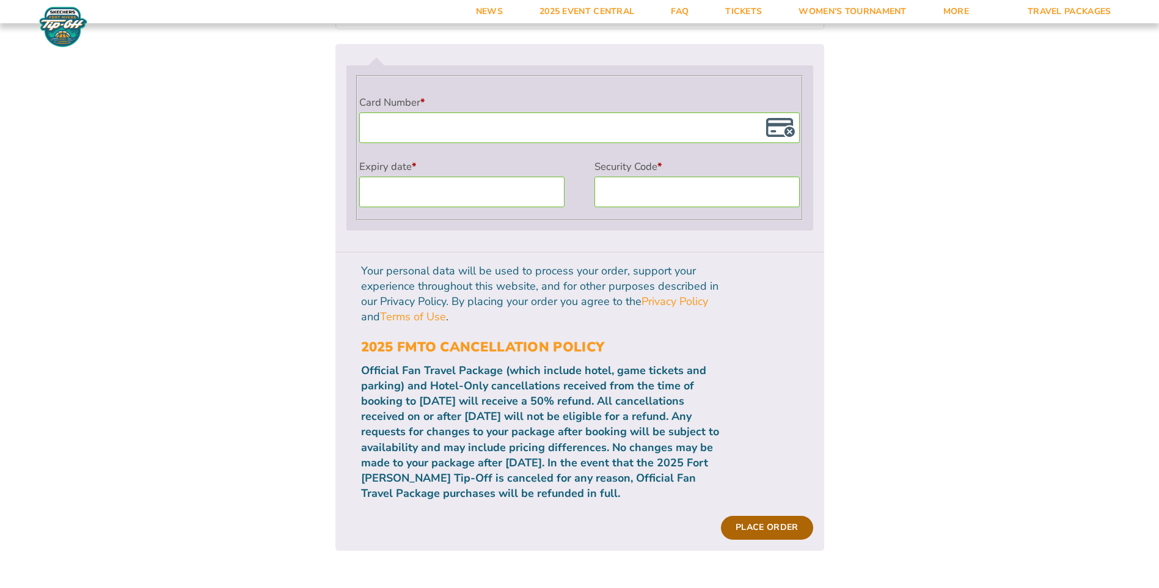
click at [792, 516] on button "Place order" at bounding box center [767, 527] width 92 height 23
